Goal: Transaction & Acquisition: Obtain resource

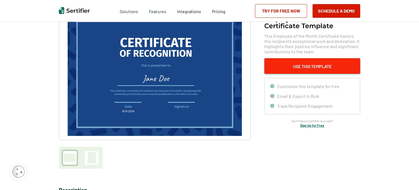
scroll to position [55, 0]
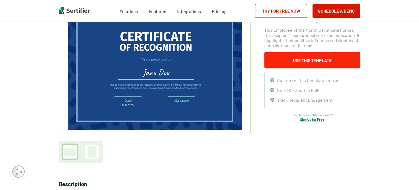
click at [310, 59] on button "Use This Template" at bounding box center [312, 60] width 96 height 16
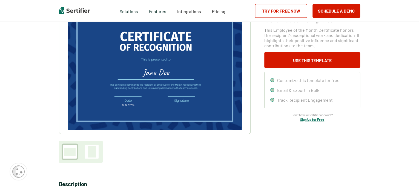
click at [288, 9] on link "Try for Free Now" at bounding box center [281, 11] width 52 height 14
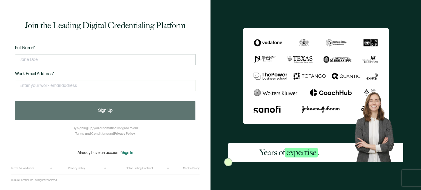
click at [73, 61] on input "text" at bounding box center [105, 59] width 180 height 11
click at [74, 61] on input "text" at bounding box center [105, 59] width 180 height 11
type input "[PERSON_NAME]"
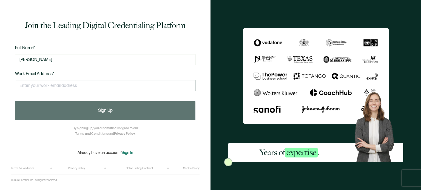
drag, startPoint x: 43, startPoint y: 79, endPoint x: 43, endPoint y: 83, distance: 3.3
click at [43, 80] on div "This doesn't look like a valid email." at bounding box center [105, 88] width 180 height 21
click at [43, 83] on input "text" at bounding box center [105, 85] width 180 height 11
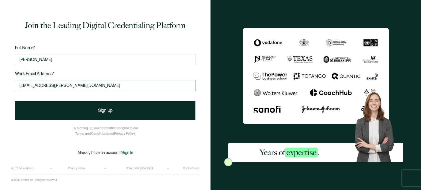
type input "[EMAIL_ADDRESS][PERSON_NAME][DOMAIN_NAME]"
